Goal: Task Accomplishment & Management: Complete application form

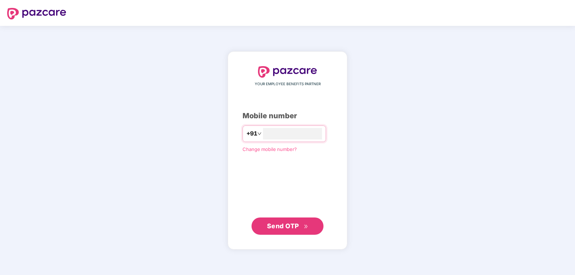
type input "**********"
click at [298, 231] on span "Send OTP" at bounding box center [287, 226] width 41 height 10
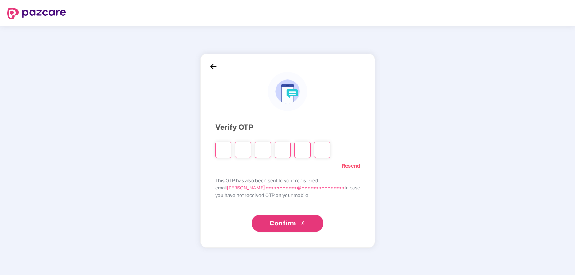
type input "*"
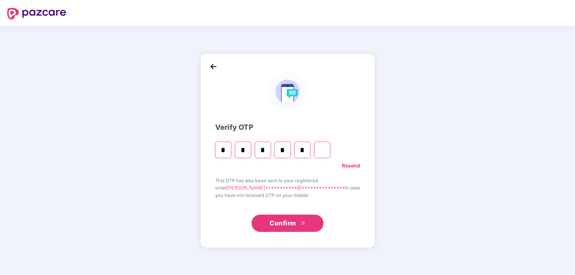
type input "*"
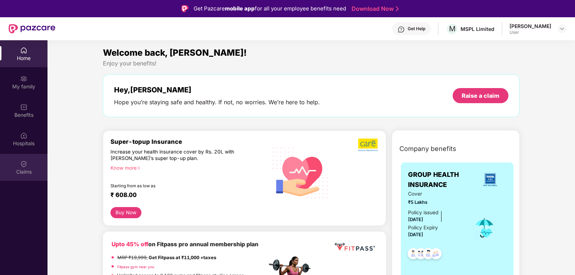
click at [23, 170] on div "Claims" at bounding box center [24, 171] width 48 height 7
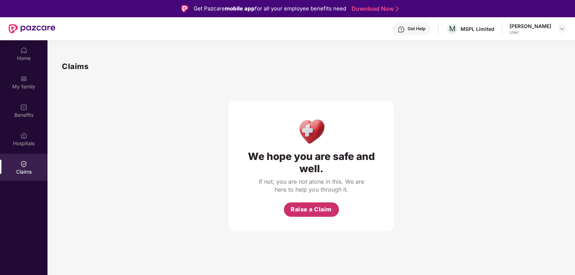
click at [311, 213] on span "Raise a Claim" at bounding box center [311, 209] width 41 height 9
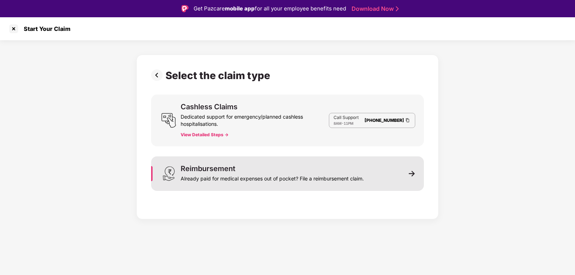
click at [405, 173] on div "Reimbursement Already paid for medical expenses out of pocket? File a reimburse…" at bounding box center [287, 174] width 273 height 35
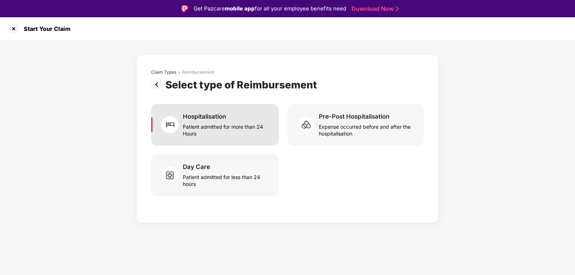
click at [192, 133] on div "Patient admitted for more than 24 Hours" at bounding box center [226, 129] width 87 height 17
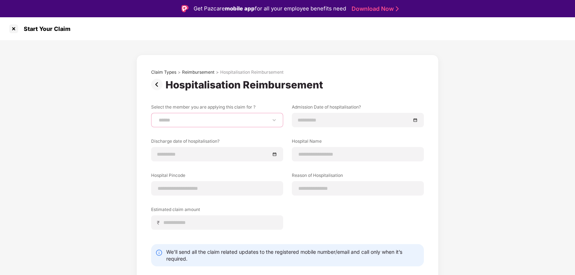
click at [275, 118] on select "**********" at bounding box center [217, 120] width 120 height 6
select select "**********"
click at [157, 117] on select "**********" at bounding box center [217, 120] width 120 height 6
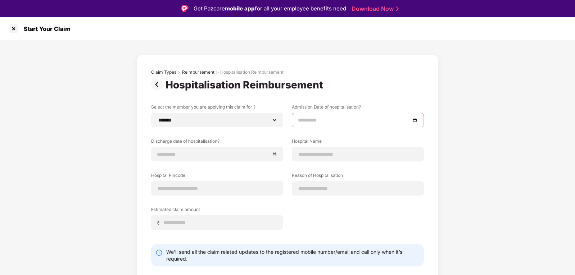
click at [303, 121] on input at bounding box center [354, 120] width 113 height 8
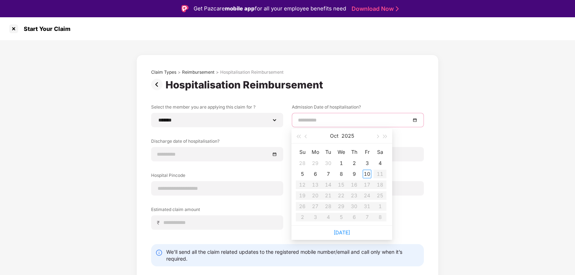
type input "**********"
click at [306, 137] on span "button" at bounding box center [307, 137] width 4 height 4
type input "**********"
click at [329, 205] on div "30" at bounding box center [328, 206] width 9 height 9
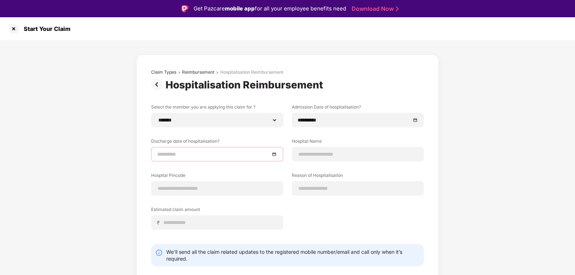
click at [182, 158] on input at bounding box center [213, 154] width 113 height 8
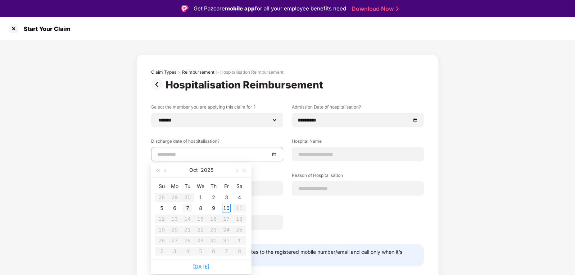
type input "**********"
click at [213, 197] on div "2" at bounding box center [213, 197] width 9 height 9
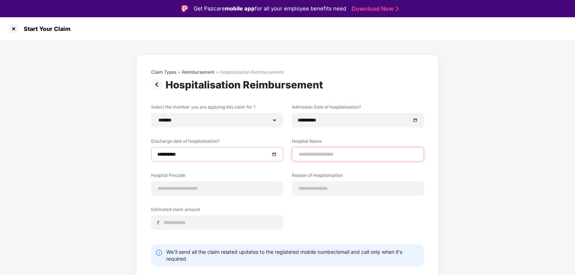
click at [319, 154] on input at bounding box center [358, 155] width 120 height 8
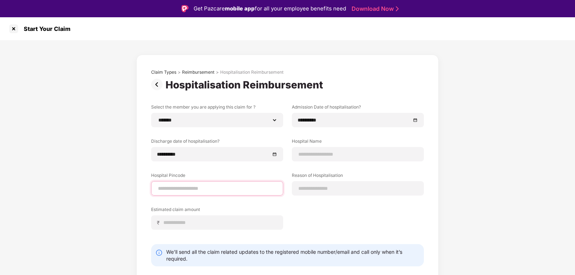
click at [231, 187] on div "Hospital Pincode" at bounding box center [217, 183] width 132 height 23
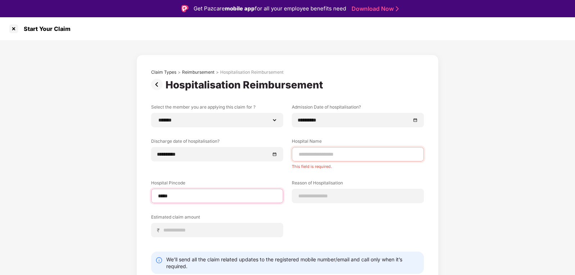
type input "******"
select select "*******"
select select "*********"
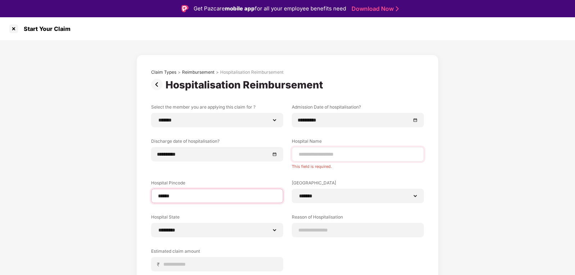
type input "******"
click at [378, 158] on input at bounding box center [358, 155] width 120 height 8
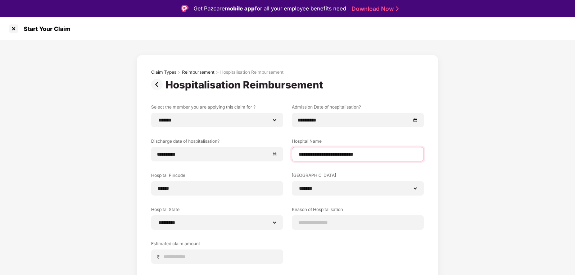
click at [330, 156] on input "**********" at bounding box center [358, 155] width 120 height 8
click at [360, 157] on input "**********" at bounding box center [358, 155] width 120 height 8
click at [348, 155] on input "**********" at bounding box center [358, 155] width 120 height 8
click at [383, 155] on input "**********" at bounding box center [358, 155] width 120 height 8
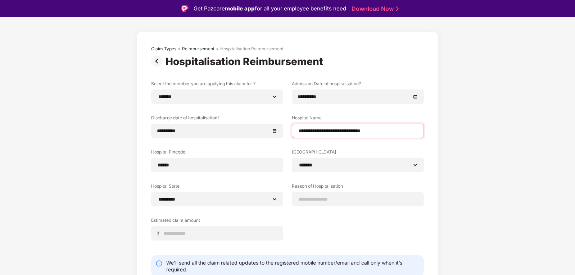
scroll to position [36, 0]
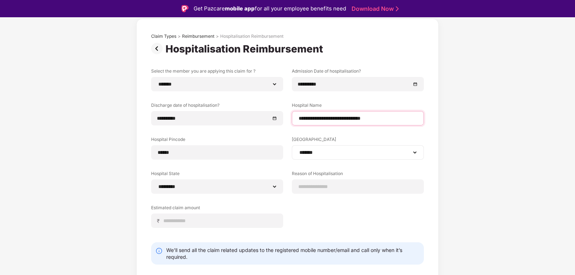
type input "**********"
click at [389, 154] on select "**********" at bounding box center [358, 153] width 120 height 6
drag, startPoint x: 440, startPoint y: 167, endPoint x: 397, endPoint y: 169, distance: 43.2
click at [440, 167] on div "**********" at bounding box center [287, 156] width 575 height 305
click at [329, 185] on input at bounding box center [358, 187] width 120 height 8
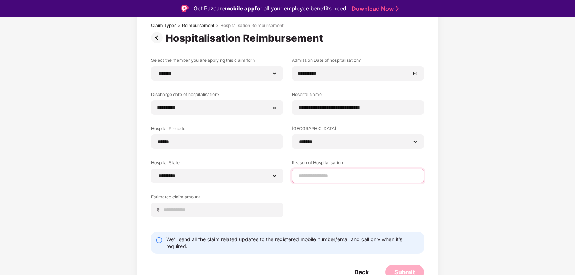
scroll to position [53, 0]
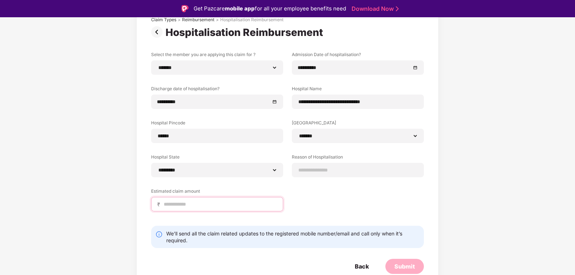
click at [219, 205] on div "₹" at bounding box center [217, 204] width 132 height 14
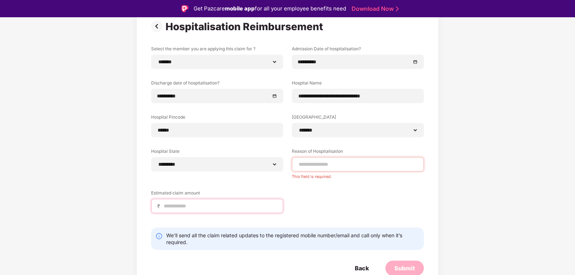
scroll to position [60, 0]
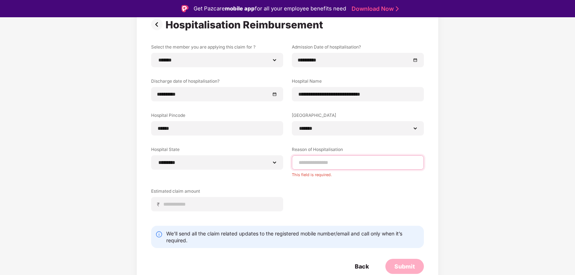
click at [339, 162] on input at bounding box center [358, 163] width 120 height 8
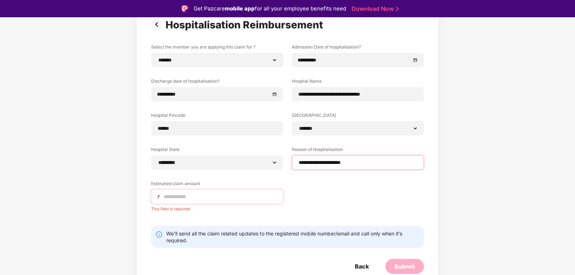
type input "**********"
click at [174, 198] on input at bounding box center [220, 197] width 114 height 8
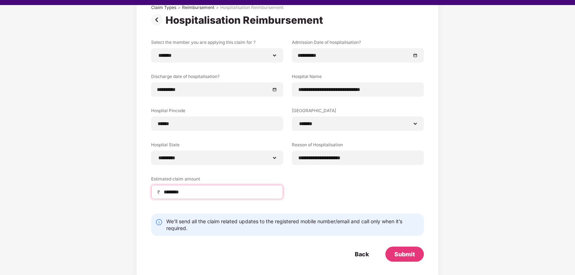
scroll to position [17, 0]
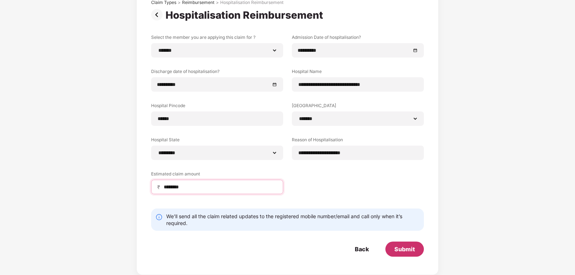
type input "********"
click at [401, 248] on div "Submit" at bounding box center [405, 250] width 21 height 8
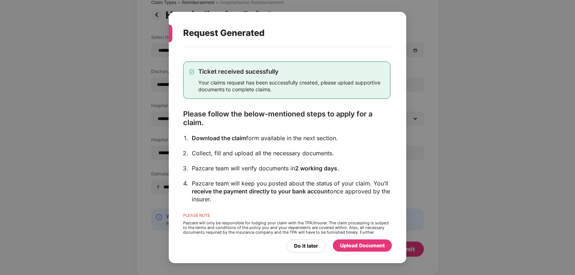
click at [369, 246] on div "Upload Document" at bounding box center [362, 246] width 45 height 8
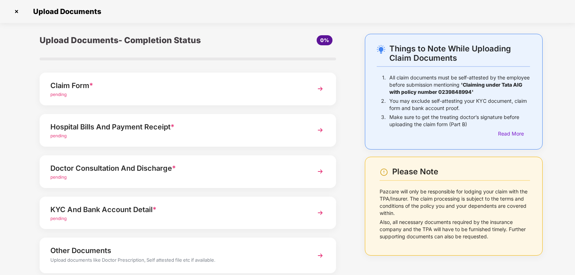
click at [226, 92] on div "pending" at bounding box center [176, 94] width 252 height 7
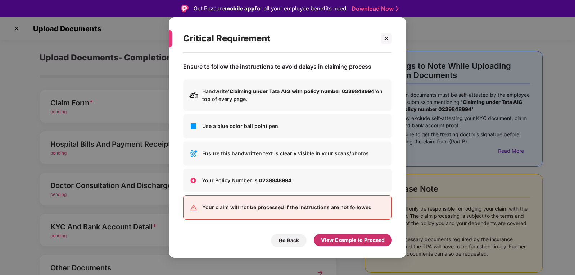
click at [351, 243] on div "View Example to Proceed" at bounding box center [353, 241] width 64 height 8
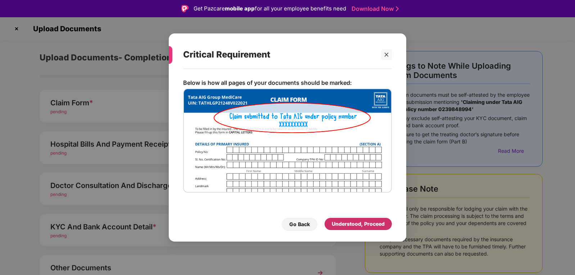
click at [377, 222] on div "Understood, Proceed" at bounding box center [358, 224] width 53 height 8
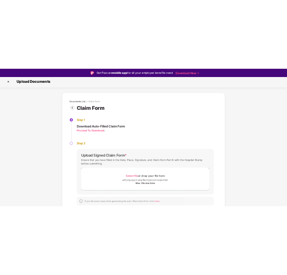
scroll to position [3, 0]
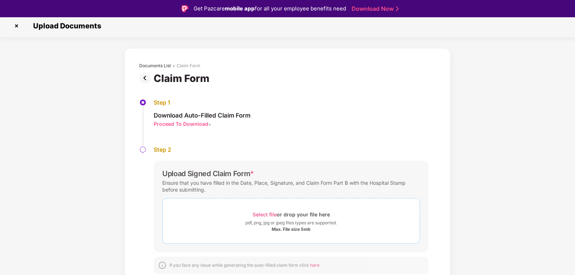
click at [269, 214] on span "Select file" at bounding box center [265, 215] width 24 height 6
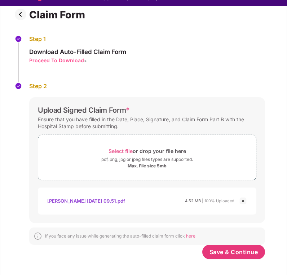
scroll to position [17, 0]
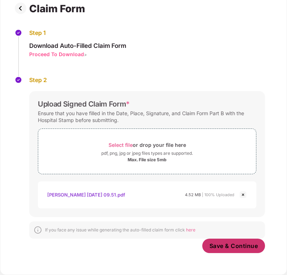
click at [225, 246] on span "Save & Continue" at bounding box center [233, 246] width 49 height 8
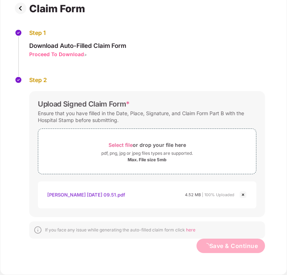
scroll to position [0, 0]
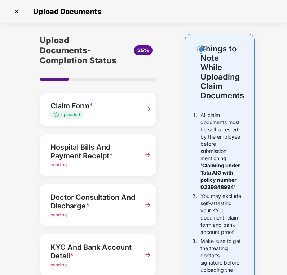
click at [112, 152] on span "*" at bounding box center [111, 156] width 4 height 9
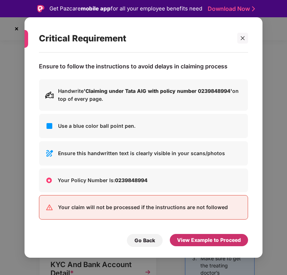
click at [202, 242] on div "View Example to Proceed" at bounding box center [209, 240] width 64 height 8
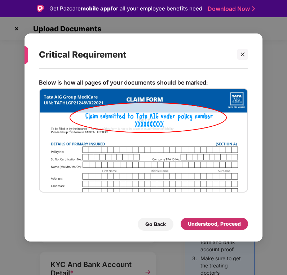
click at [207, 224] on div "Understood, Proceed" at bounding box center [214, 224] width 53 height 8
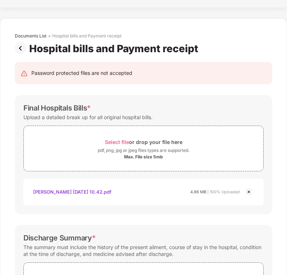
scroll to position [265, 0]
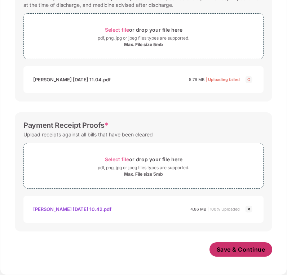
click at [235, 253] on span "Save & Continue" at bounding box center [240, 250] width 49 height 8
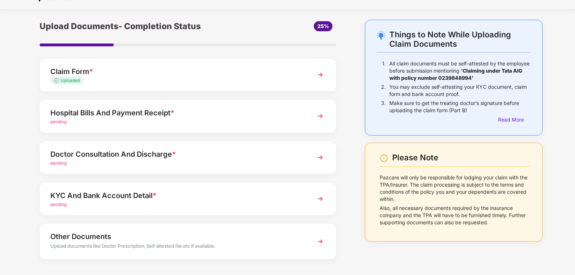
scroll to position [36, 0]
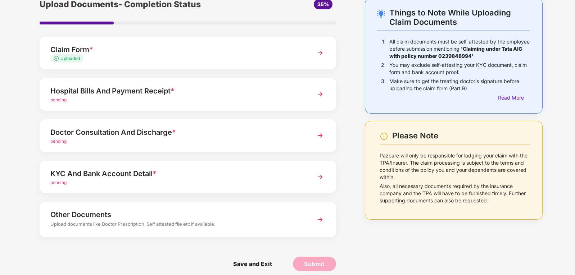
click at [307, 136] on div "Doctor Consultation And Discharge * pending" at bounding box center [188, 136] width 297 height 33
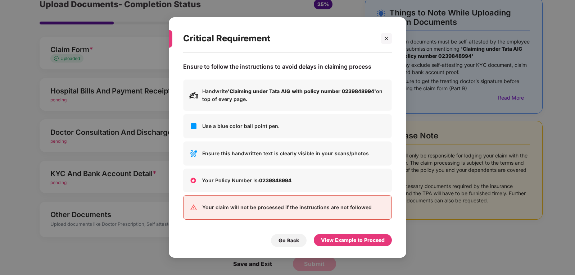
scroll to position [0, 0]
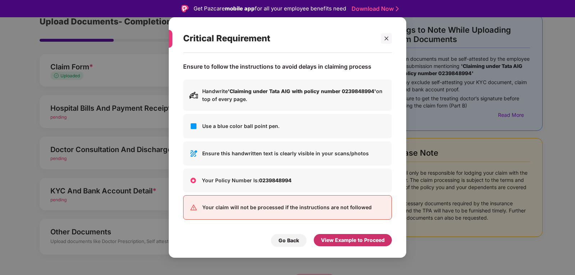
click at [358, 238] on div "View Example to Proceed" at bounding box center [353, 241] width 64 height 8
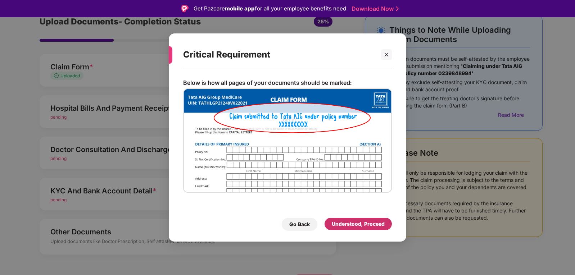
click at [363, 226] on div "Understood, Proceed" at bounding box center [358, 224] width 53 height 8
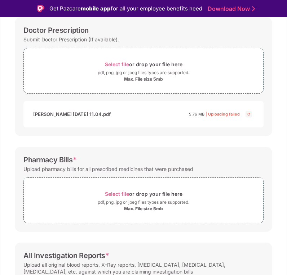
scroll to position [72, 0]
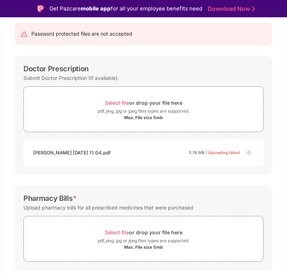
click at [247, 153] on img at bounding box center [248, 152] width 9 height 9
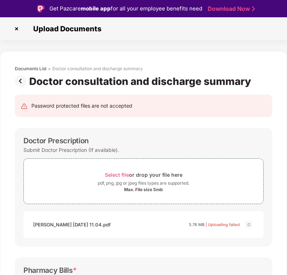
scroll to position [36, 0]
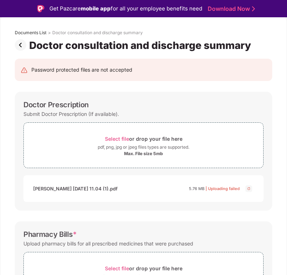
click at [249, 189] on img at bounding box center [248, 188] width 9 height 9
click at [84, 160] on span "Select file or drop your file here pdf, png, jpg or jpeg files types are suppor…" at bounding box center [143, 145] width 239 height 34
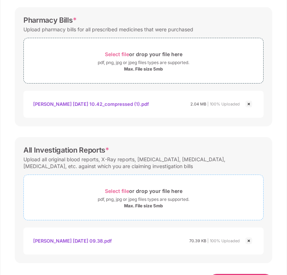
scroll to position [265, 0]
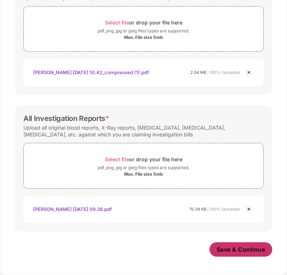
click at [247, 253] on span "Save & Continue" at bounding box center [240, 250] width 49 height 8
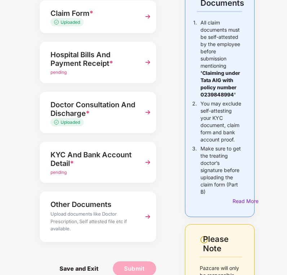
scroll to position [108, 0]
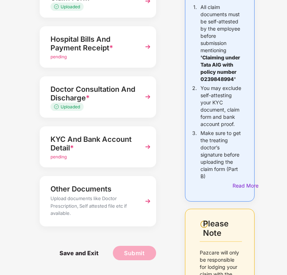
click at [147, 48] on img at bounding box center [147, 46] width 13 height 13
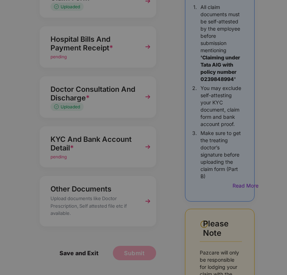
scroll to position [0, 0]
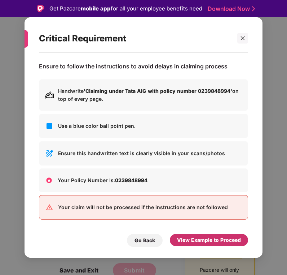
click at [195, 244] on div "View Example to Proceed" at bounding box center [209, 240] width 64 height 8
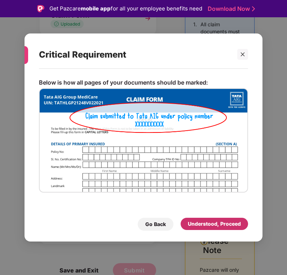
click at [211, 226] on div "Understood, Proceed" at bounding box center [214, 224] width 53 height 8
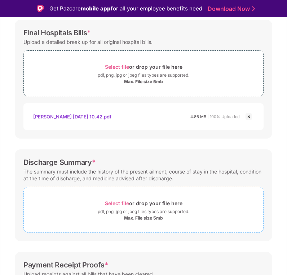
scroll to position [180, 0]
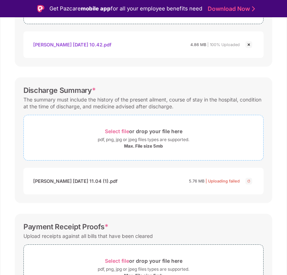
click at [119, 130] on span "Select file" at bounding box center [117, 131] width 24 height 6
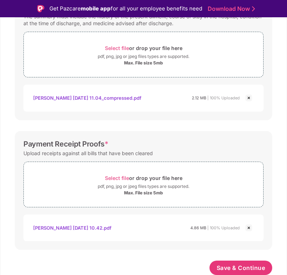
scroll to position [264, 0]
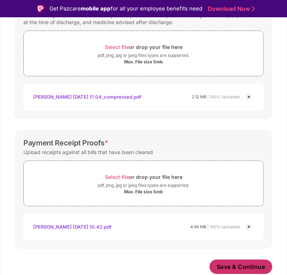
click at [249, 264] on span "Save & Continue" at bounding box center [240, 267] width 49 height 8
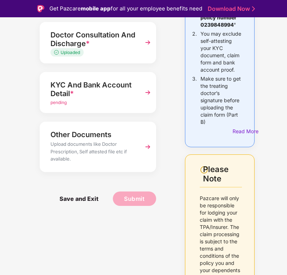
scroll to position [180, 0]
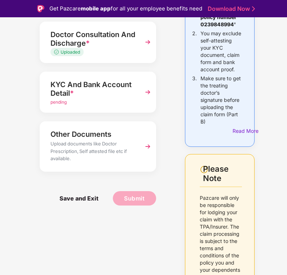
click at [148, 93] on img at bounding box center [147, 92] width 13 height 13
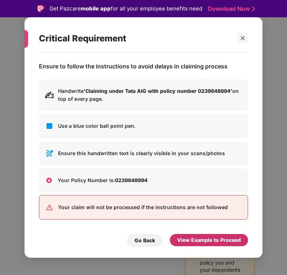
click at [214, 244] on div "View Example to Proceed" at bounding box center [209, 240] width 64 height 8
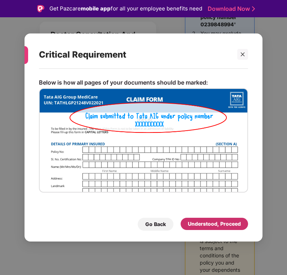
click at [237, 227] on div "Understood, Proceed" at bounding box center [214, 224] width 53 height 8
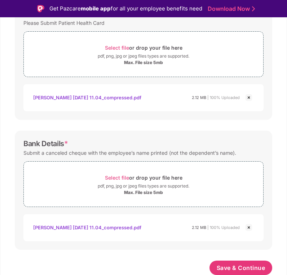
scroll to position [258, 0]
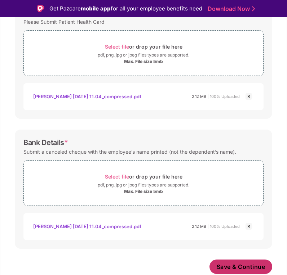
click at [242, 264] on span "Save & Continue" at bounding box center [240, 267] width 49 height 8
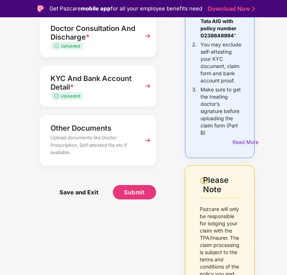
scroll to position [180, 0]
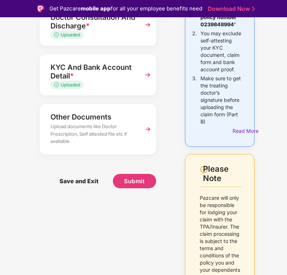
click at [145, 128] on img at bounding box center [147, 129] width 13 height 13
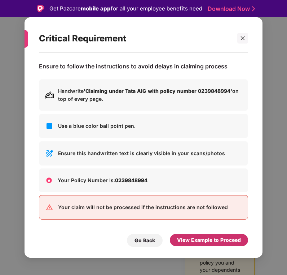
click at [194, 242] on div "View Example to Proceed" at bounding box center [209, 240] width 64 height 8
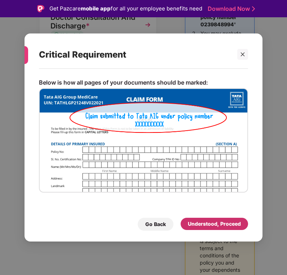
click at [230, 225] on div "Understood, Proceed" at bounding box center [214, 224] width 53 height 8
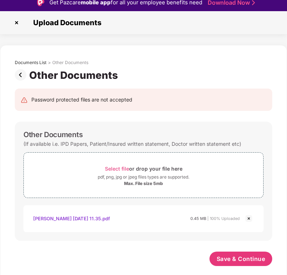
scroll to position [0, 0]
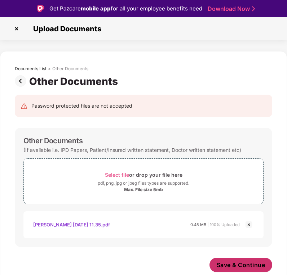
click at [244, 264] on span "Save & Continue" at bounding box center [240, 265] width 49 height 8
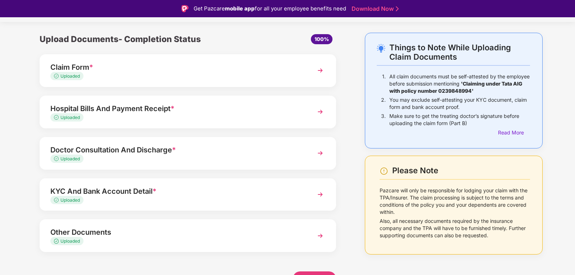
scroll to position [23, 0]
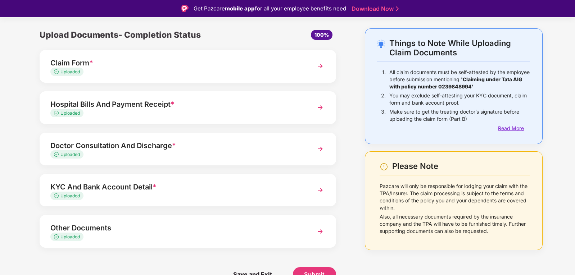
click at [517, 128] on div "Read More" at bounding box center [514, 129] width 32 height 8
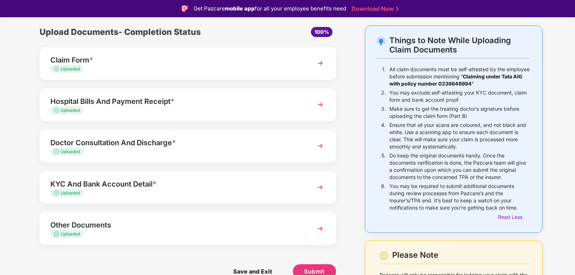
scroll to position [8, 0]
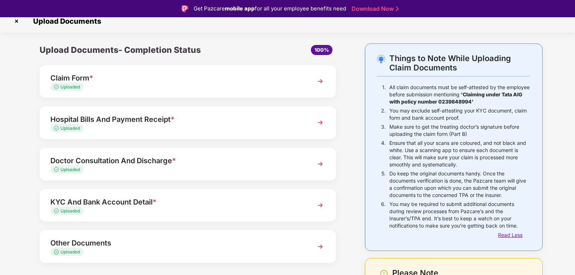
click at [505, 235] on div "Read Less" at bounding box center [514, 235] width 32 height 8
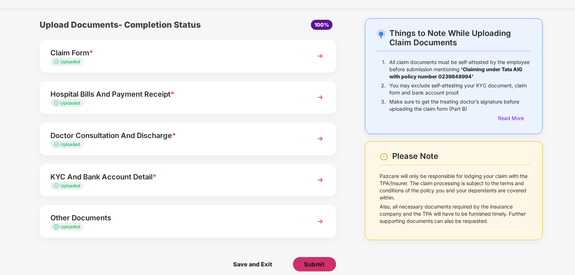
scroll to position [23, 0]
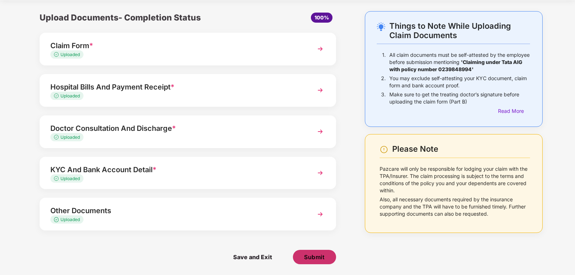
click at [315, 256] on span "Submit" at bounding box center [314, 257] width 21 height 8
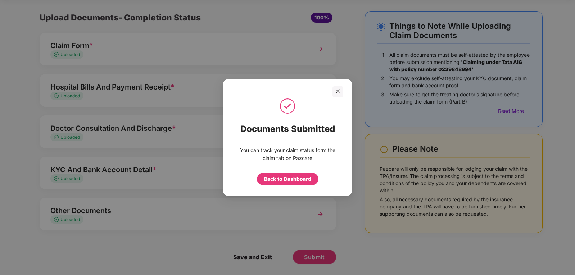
click at [288, 109] on img at bounding box center [288, 106] width 18 height 18
click at [290, 179] on div "Back to Dashboard" at bounding box center [287, 179] width 47 height 8
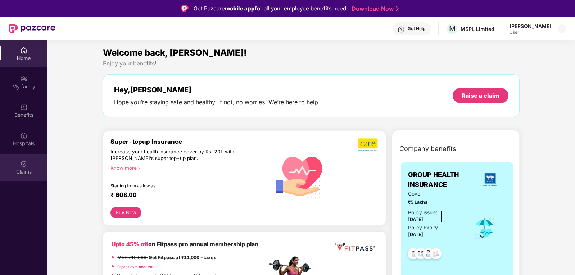
click at [24, 161] on img at bounding box center [23, 164] width 7 height 7
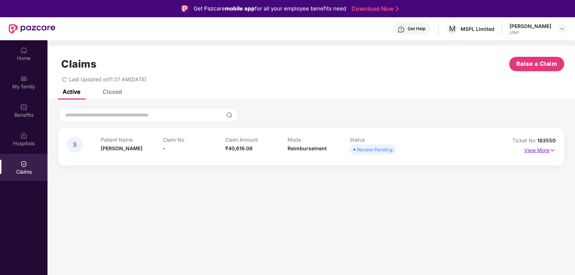
click at [549, 150] on p "View More" at bounding box center [540, 150] width 31 height 10
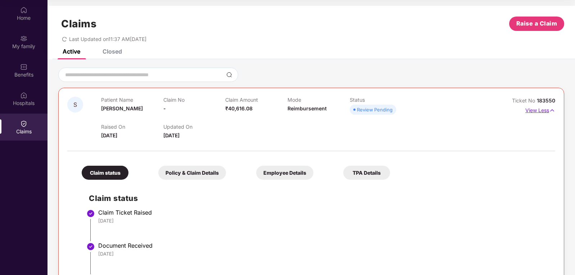
click at [548, 109] on p "View Less" at bounding box center [541, 110] width 30 height 10
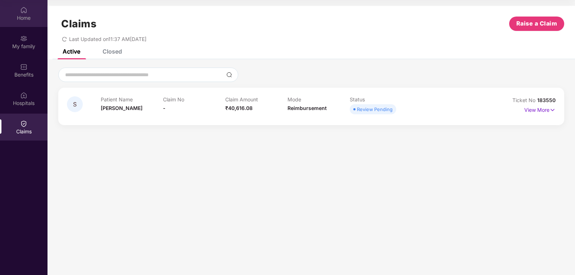
click at [17, 13] on div "Home" at bounding box center [24, 13] width 48 height 27
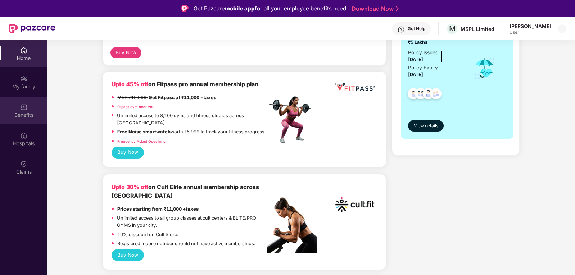
scroll to position [144, 0]
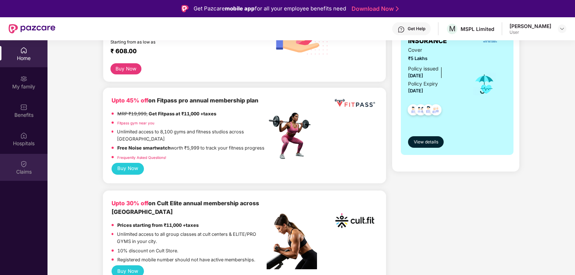
click at [25, 161] on img at bounding box center [23, 164] width 7 height 7
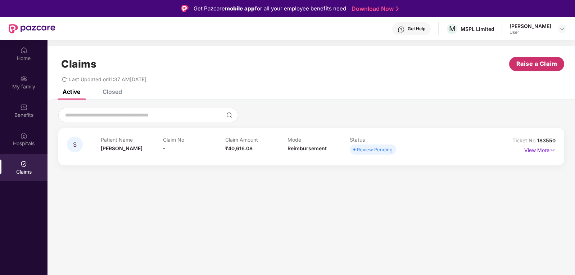
click at [531, 64] on span "Raise a Claim" at bounding box center [537, 63] width 41 height 9
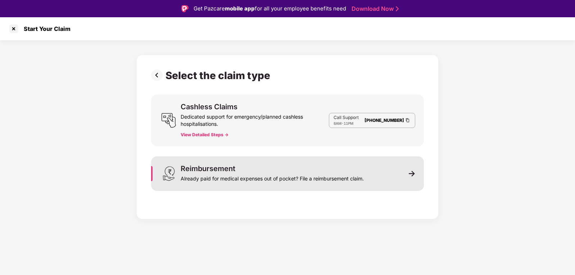
click at [405, 172] on div "Reimbursement Already paid for medical expenses out of pocket? File a reimburse…" at bounding box center [287, 174] width 273 height 35
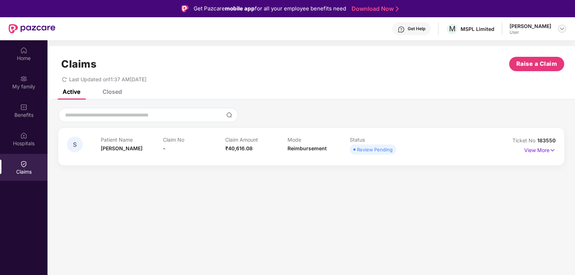
click at [564, 28] on img at bounding box center [562, 29] width 6 height 6
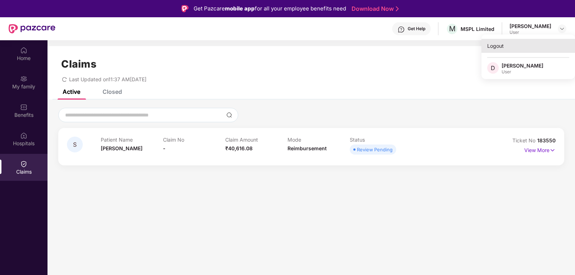
click at [502, 47] on div "Logout" at bounding box center [529, 46] width 94 height 14
